Goal: Check status: Check status

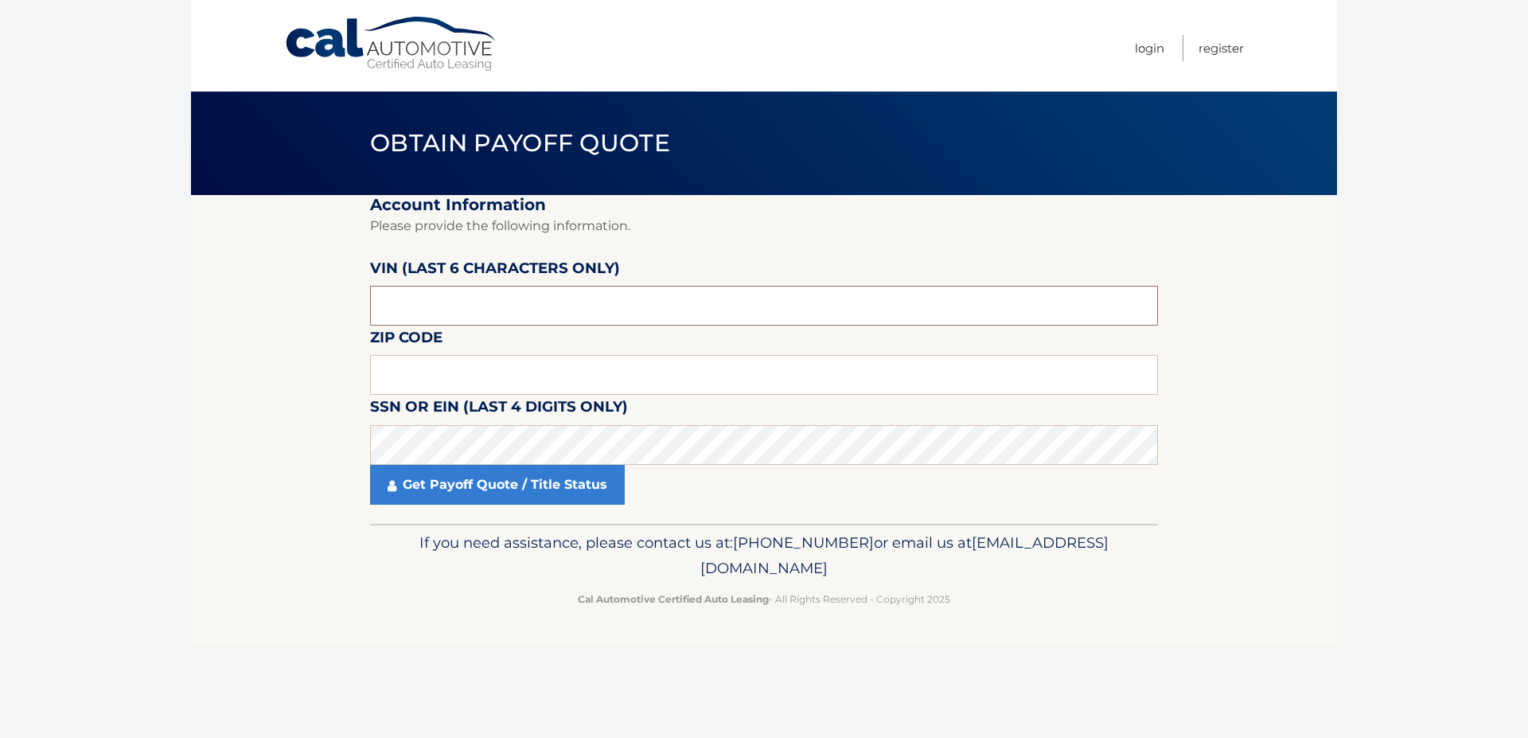
click at [553, 308] on input "text" at bounding box center [764, 306] width 788 height 40
drag, startPoint x: 173, startPoint y: 451, endPoint x: 295, endPoint y: 414, distance: 128.2
click at [173, 451] on body "Cal Automotive Menu Login Register Obtain Payoff Quote" at bounding box center [764, 369] width 1528 height 738
click at [394, 379] on input "text" at bounding box center [764, 375] width 788 height 40
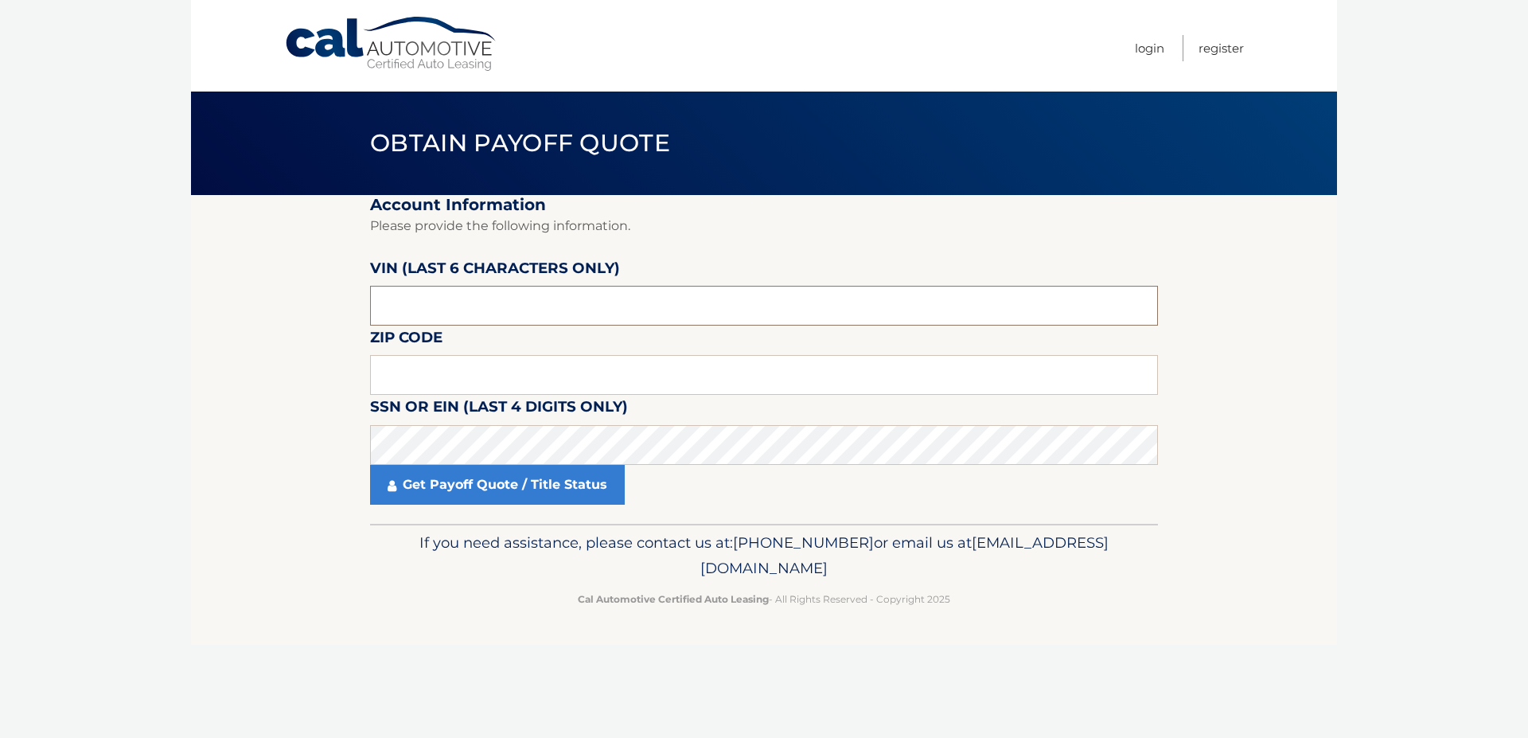
click at [473, 306] on input "text" at bounding box center [764, 306] width 788 height 40
click at [459, 377] on input "text" at bounding box center [764, 375] width 788 height 40
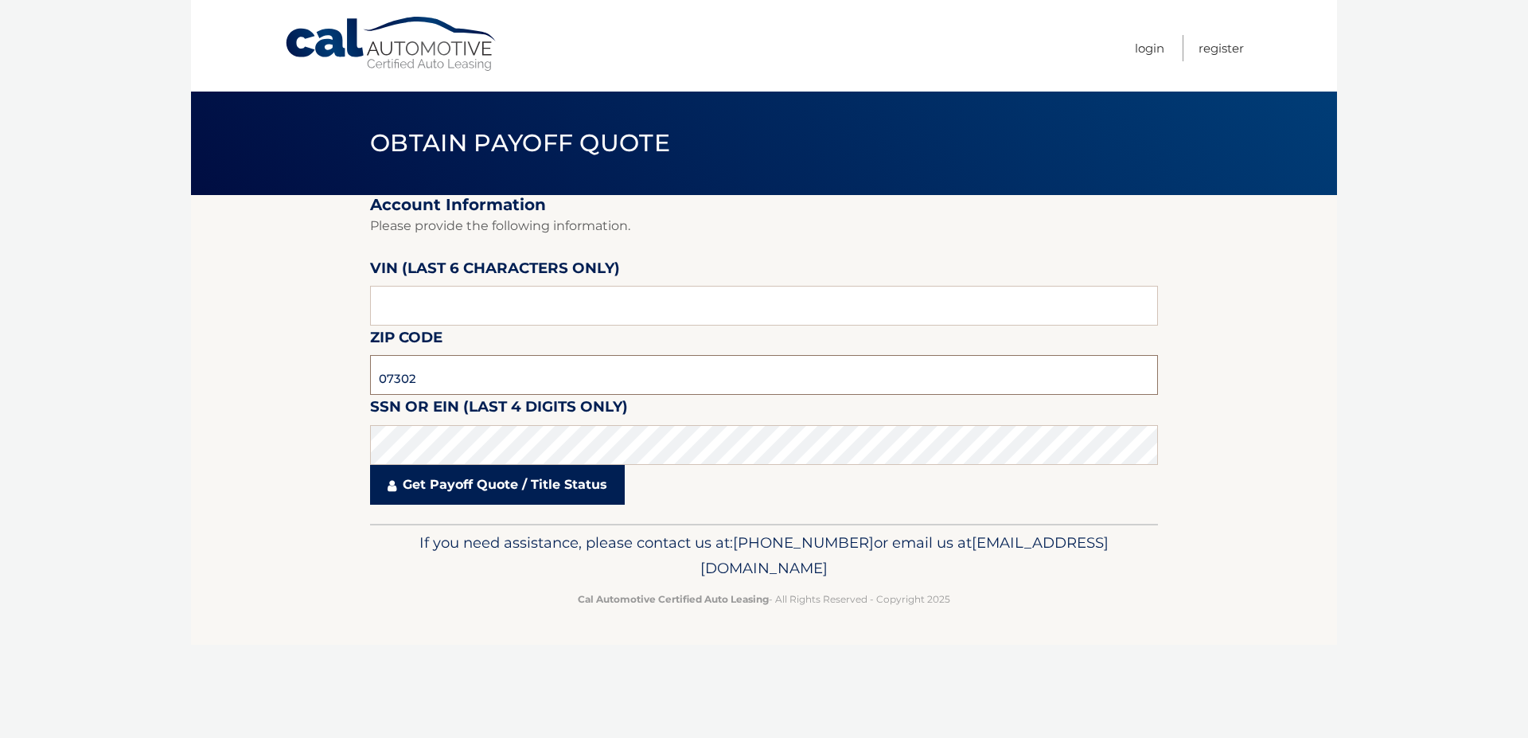
type input "07302"
click at [474, 489] on link "Get Payoff Quote / Title Status" at bounding box center [497, 485] width 255 height 40
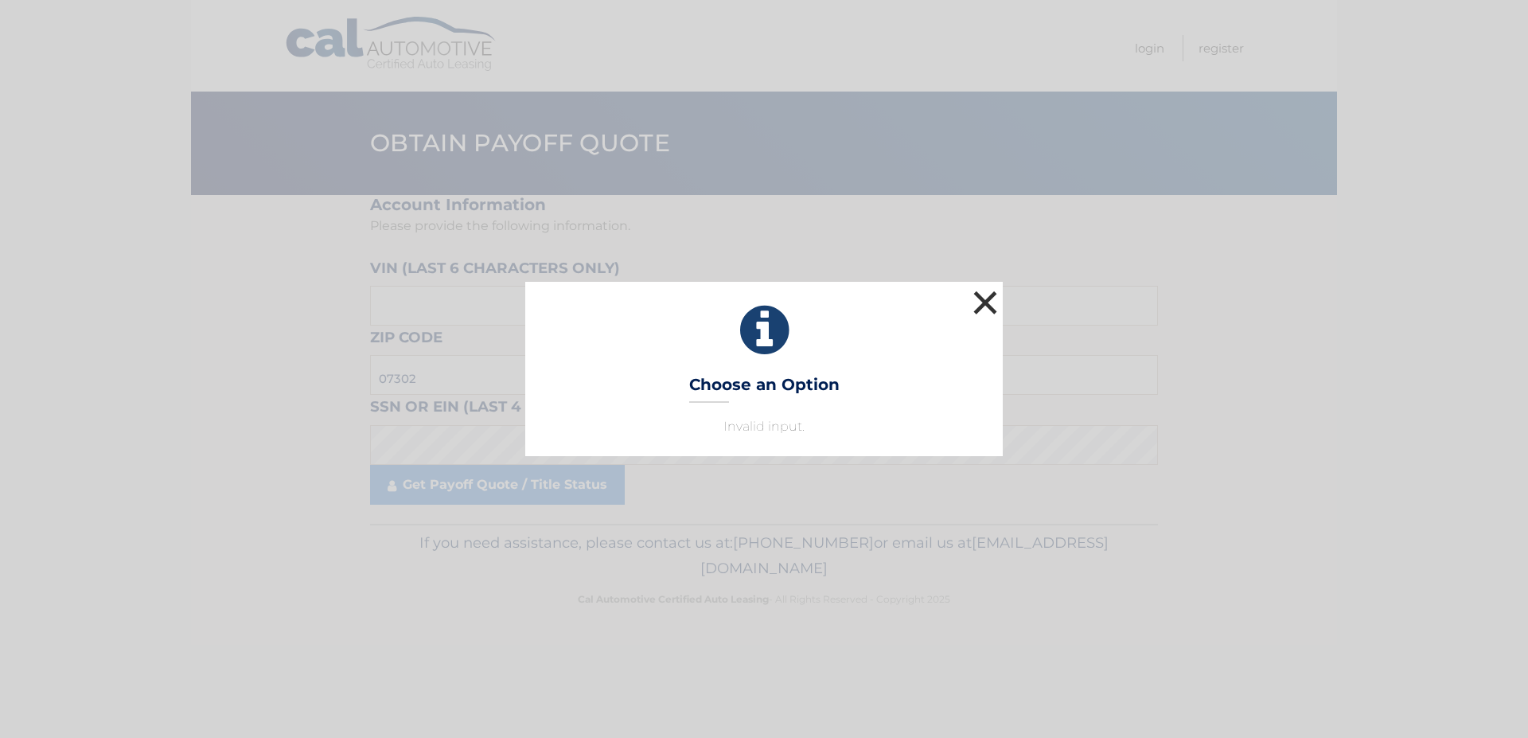
click at [981, 306] on button "×" at bounding box center [986, 303] width 32 height 32
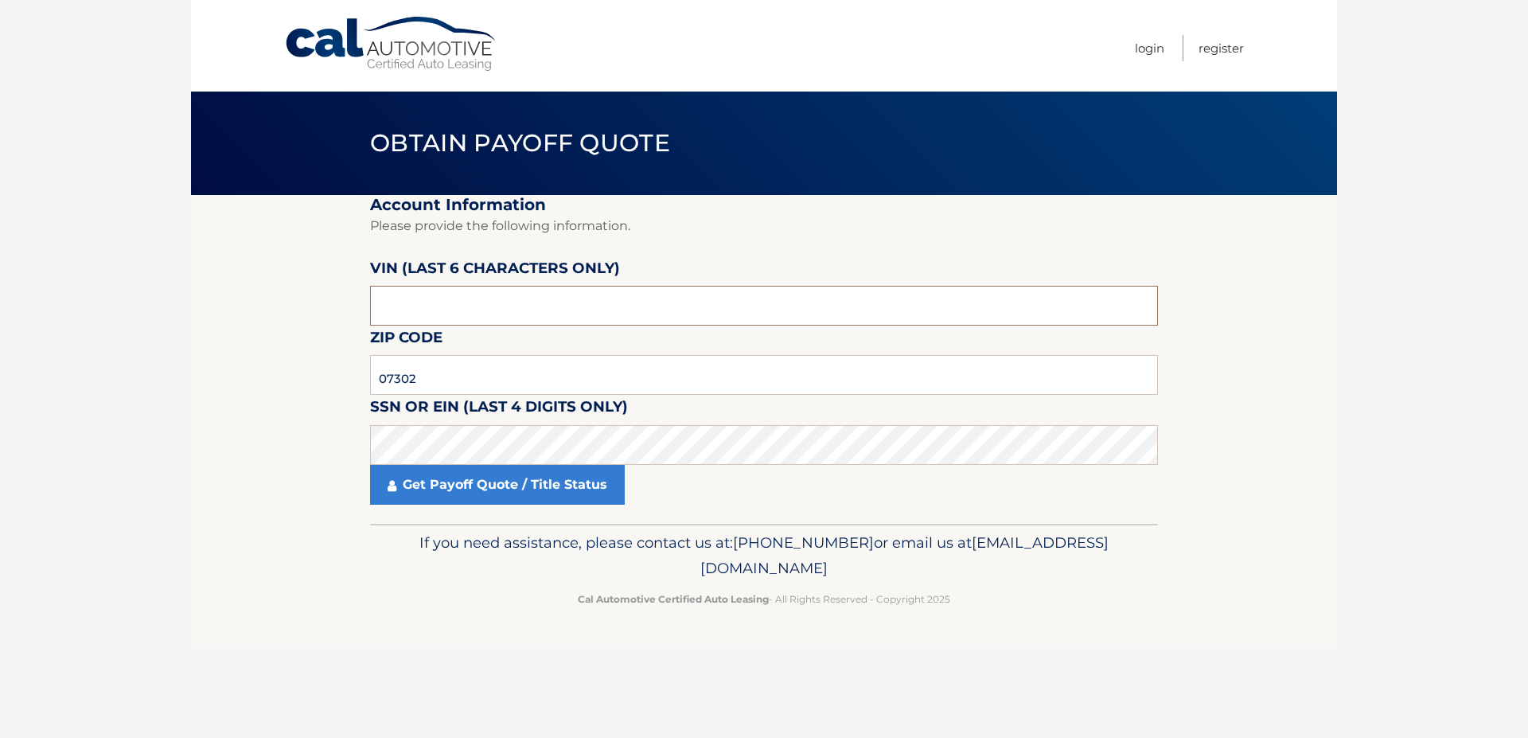
click at [607, 301] on input "text" at bounding box center [764, 306] width 788 height 40
type input "7*****"
type input "271403"
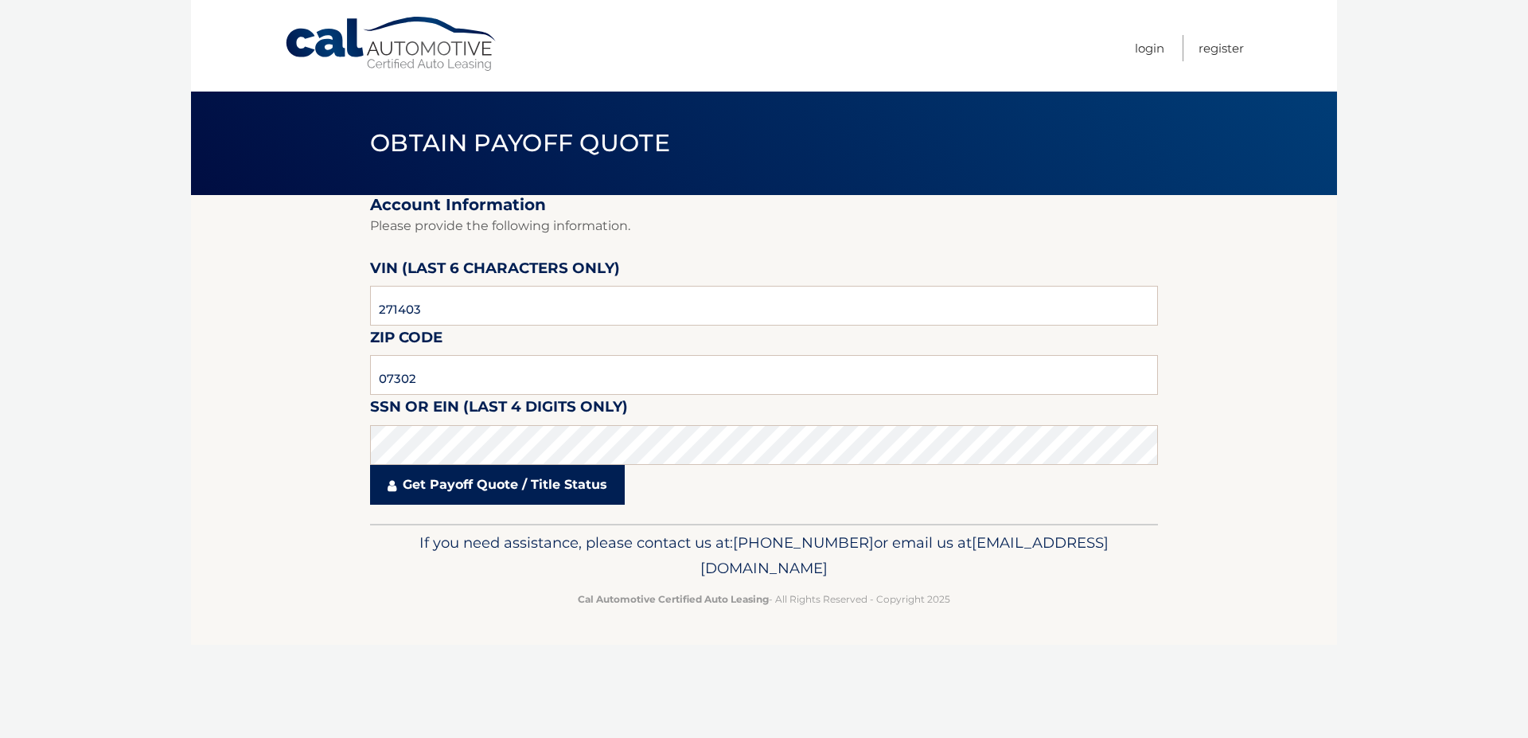
click at [517, 485] on link "Get Payoff Quote / Title Status" at bounding box center [497, 485] width 255 height 40
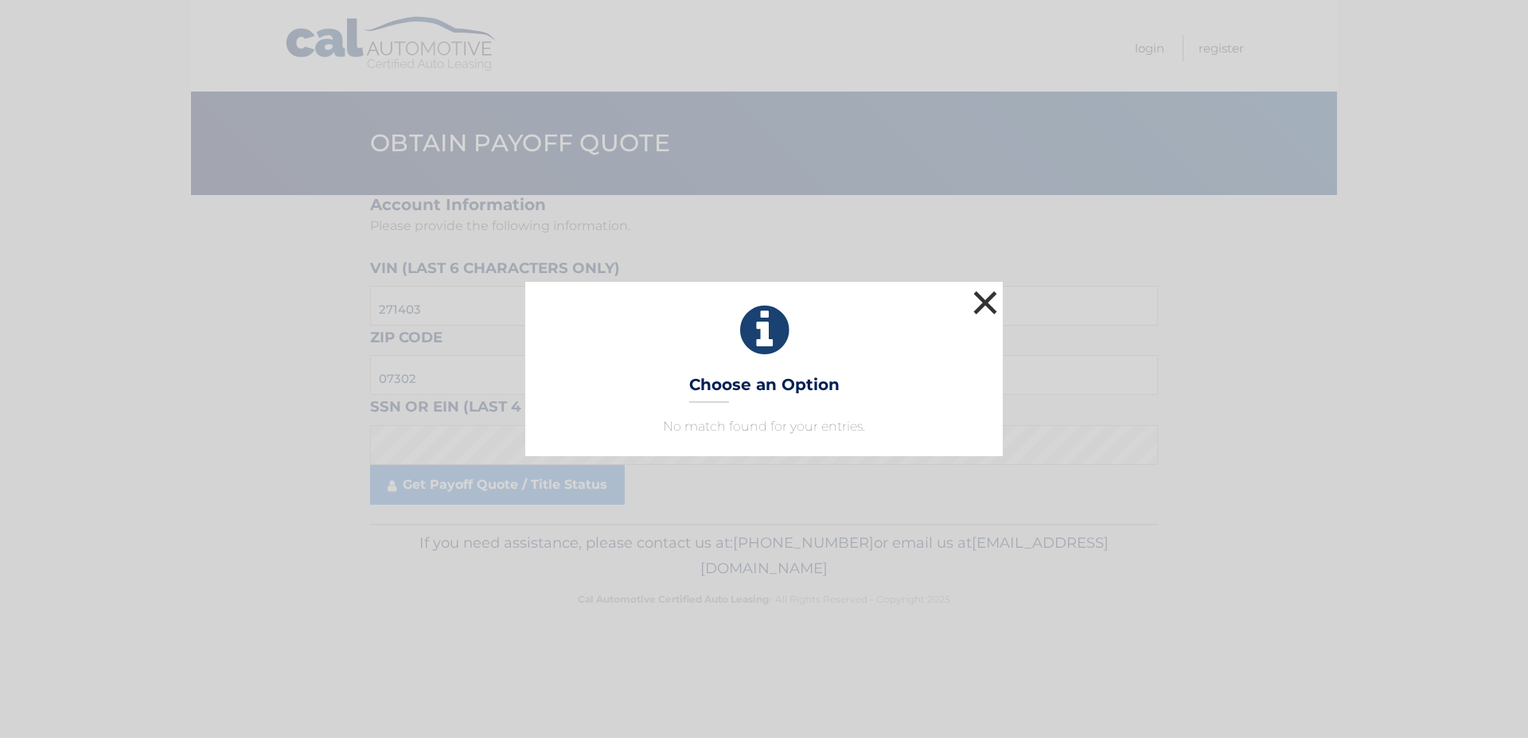
click at [986, 302] on button "×" at bounding box center [986, 303] width 32 height 32
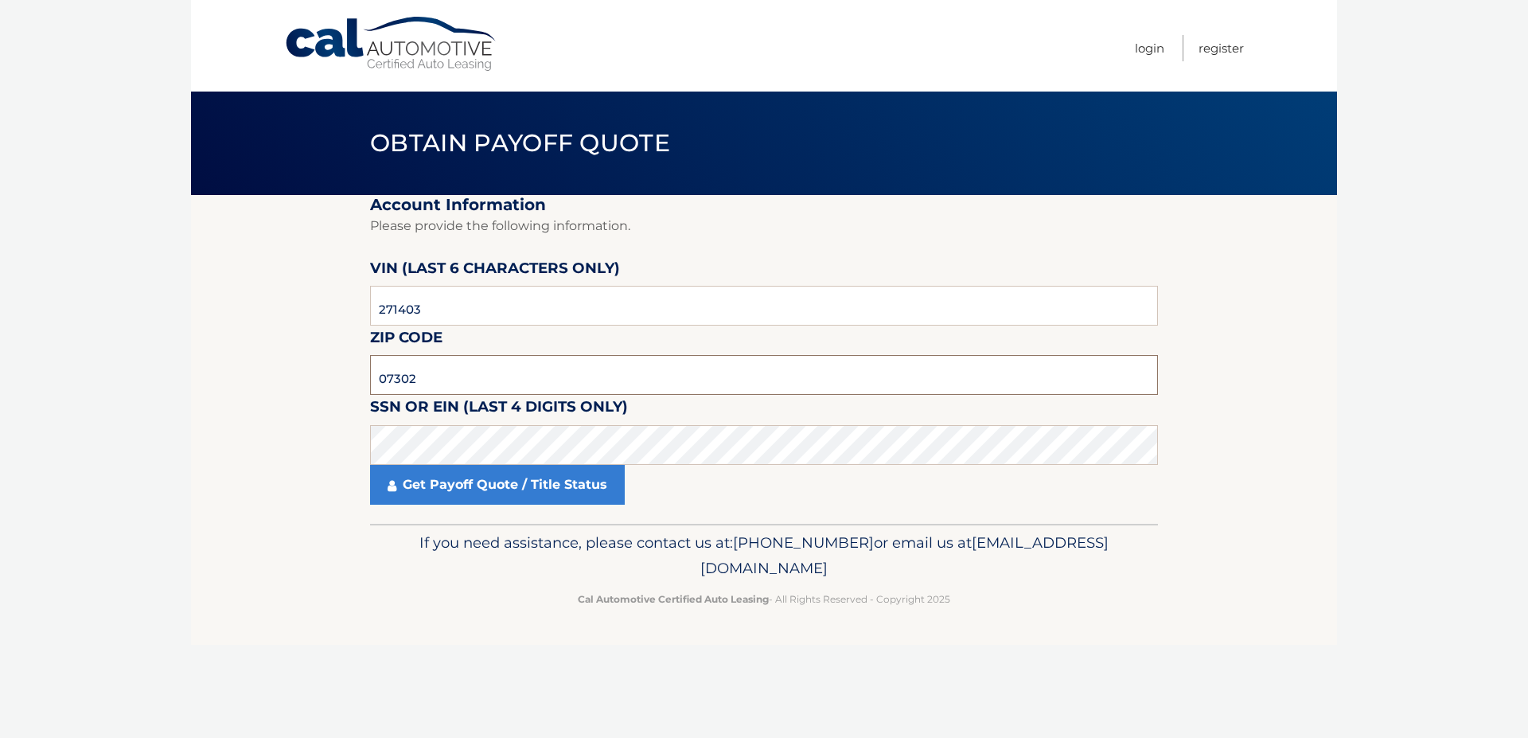
drag, startPoint x: 409, startPoint y: 381, endPoint x: 53, endPoint y: 396, distance: 356.9
click at [370, 395] on input "07302" at bounding box center [764, 375] width 788 height 40
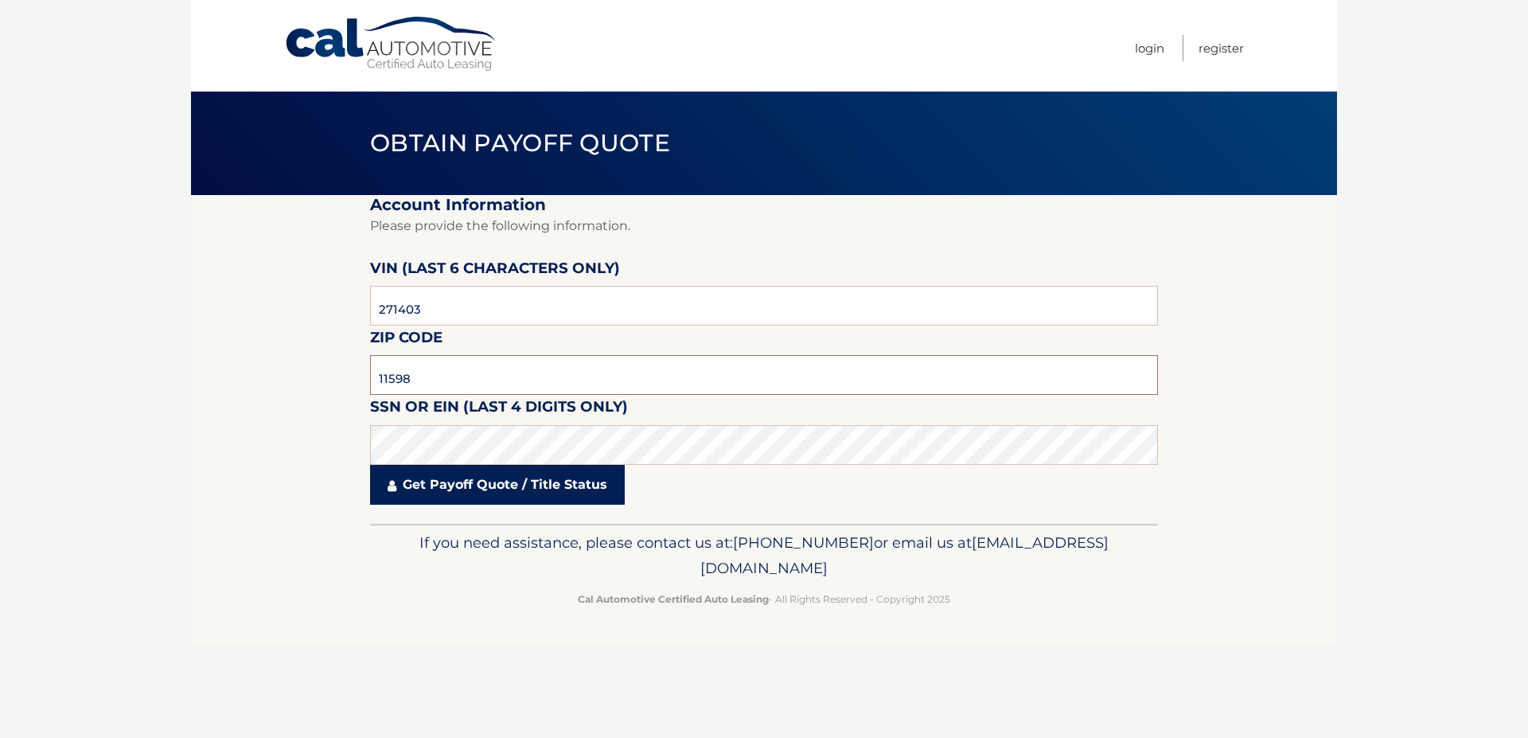
type input "11598"
click at [464, 492] on link "Get Payoff Quote / Title Status" at bounding box center [497, 485] width 255 height 40
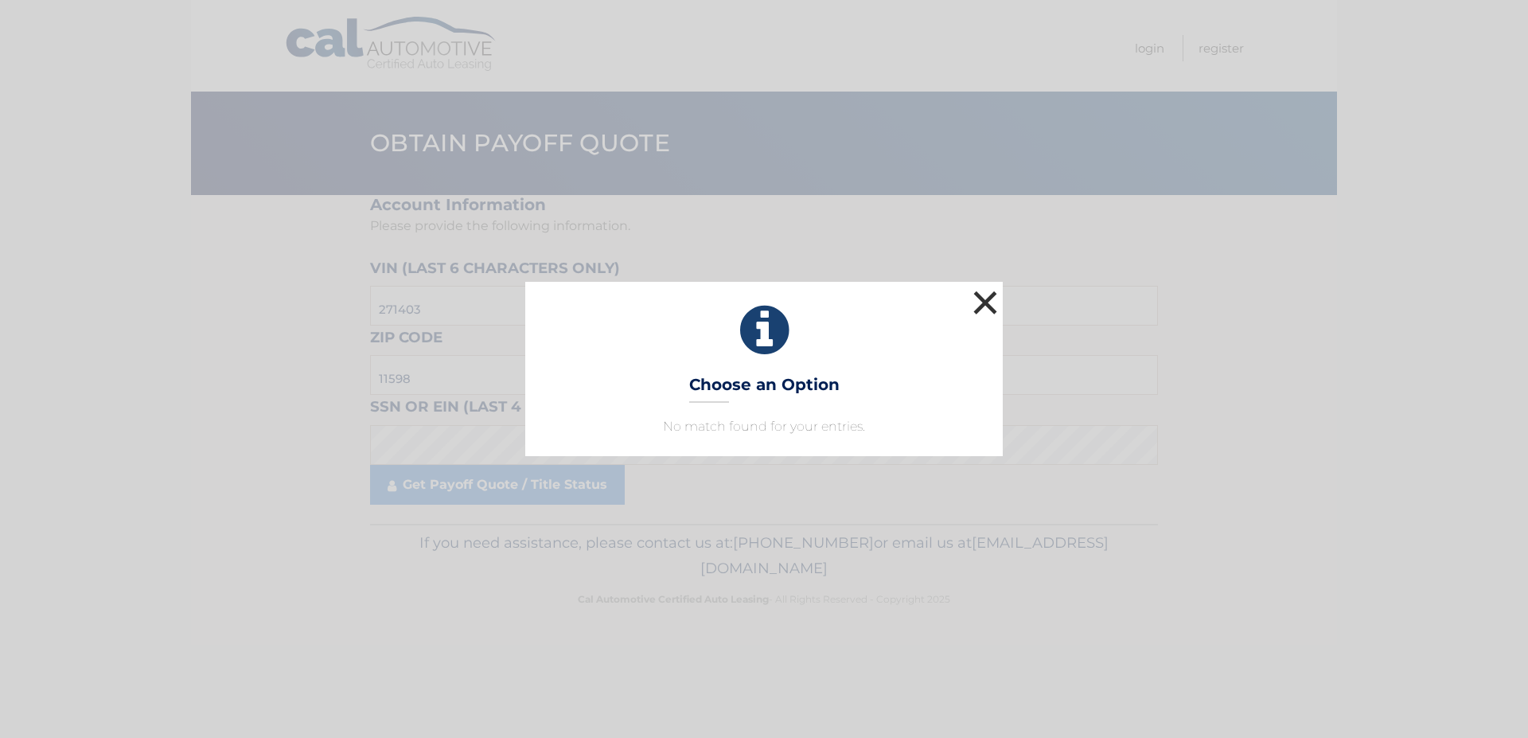
click at [981, 298] on button "×" at bounding box center [986, 303] width 32 height 32
